Goal: Transaction & Acquisition: Purchase product/service

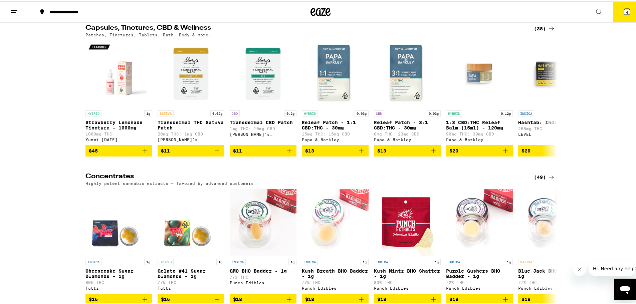
scroll to position [2570, 0]
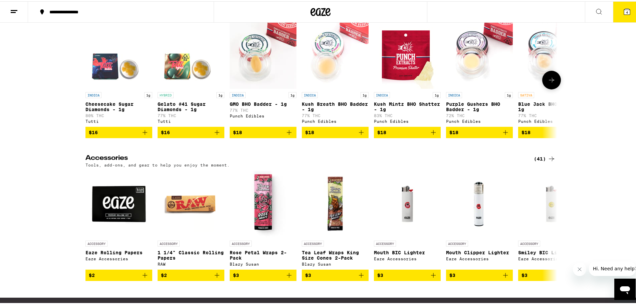
click at [547, 83] on icon at bounding box center [551, 79] width 8 height 8
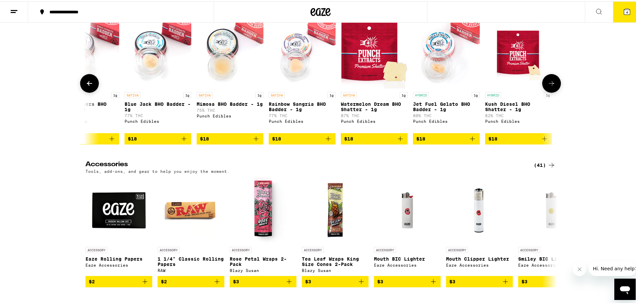
scroll to position [0, 397]
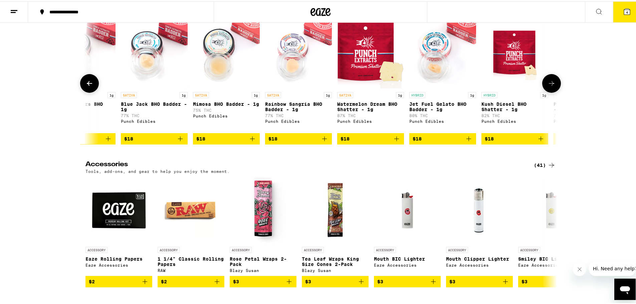
click at [547, 86] on icon at bounding box center [551, 82] width 8 height 8
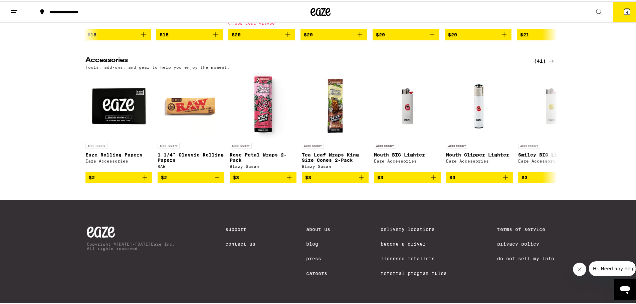
scroll to position [2766, 0]
